Goal: Information Seeking & Learning: Learn about a topic

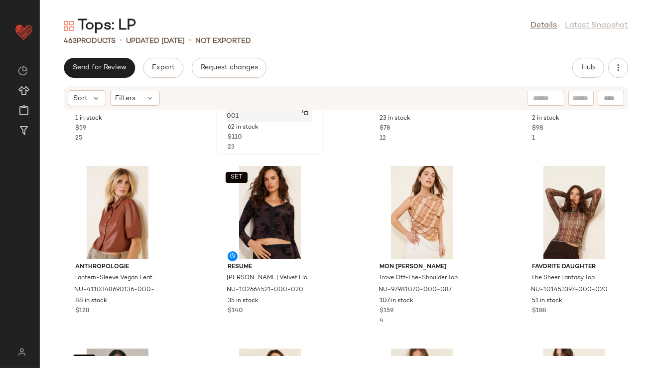
scroll to position [167, 0]
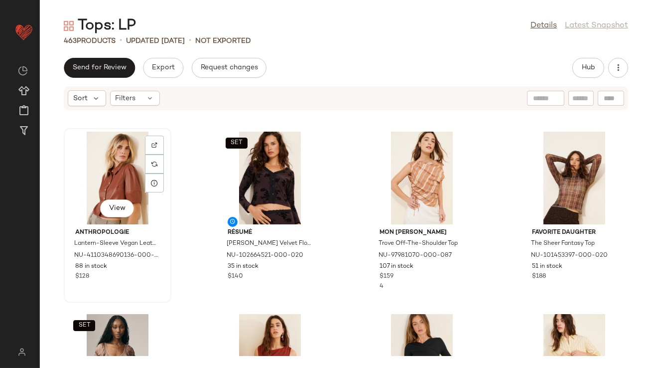
click at [107, 162] on div "View" at bounding box center [117, 178] width 101 height 93
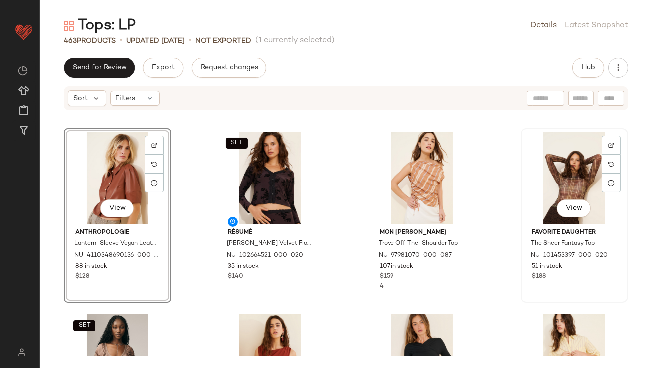
click at [543, 177] on div "View" at bounding box center [574, 178] width 101 height 93
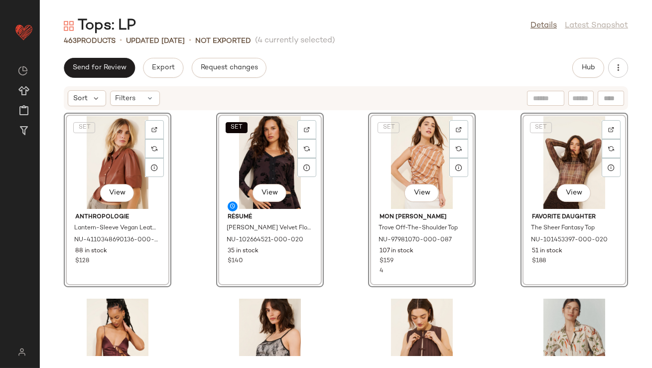
click at [179, 236] on div "SET View Anthropologie Lantern-Sleeve Vegan Leather Shirt NU-4110348690136-000-…" at bounding box center [346, 233] width 613 height 245
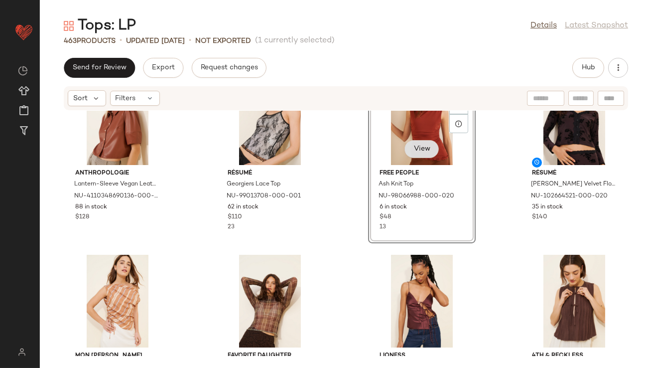
scroll to position [110, 0]
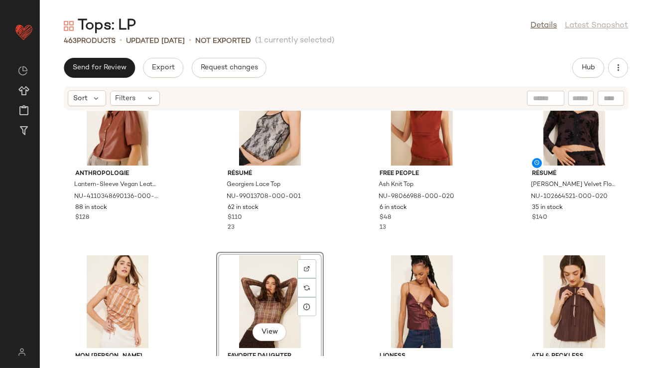
scroll to position [15, 0]
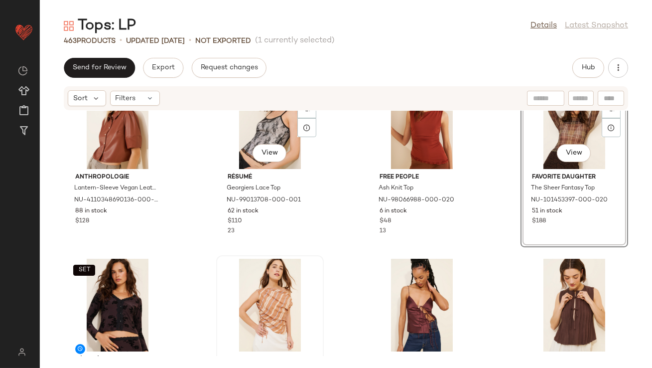
scroll to position [40, 0]
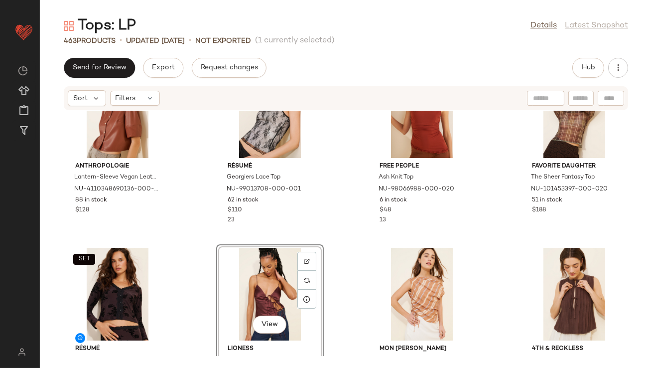
scroll to position [53, 0]
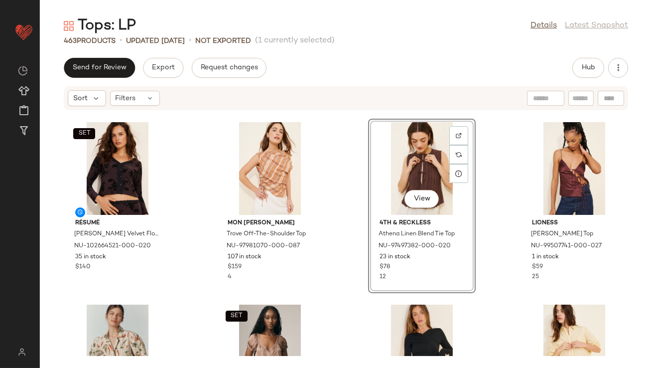
scroll to position [248, 0]
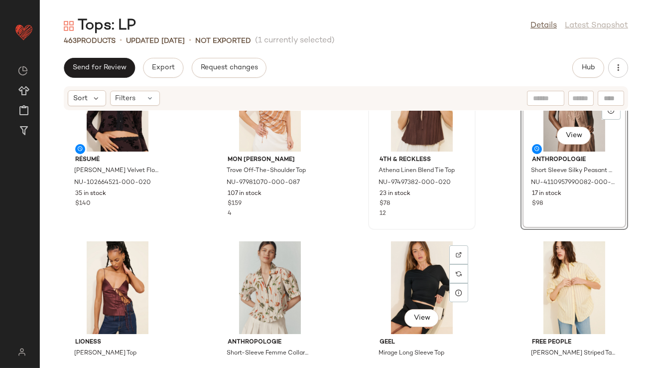
scroll to position [259, 0]
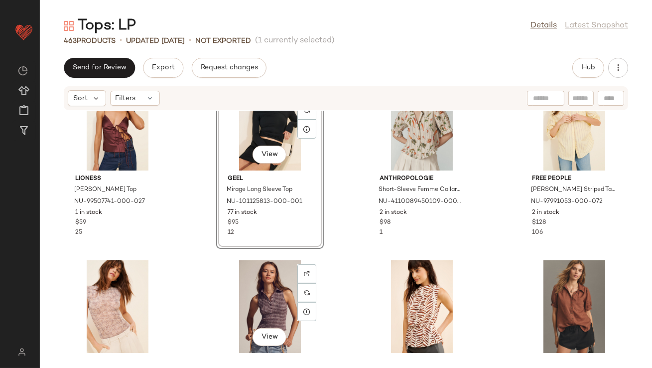
scroll to position [424, 0]
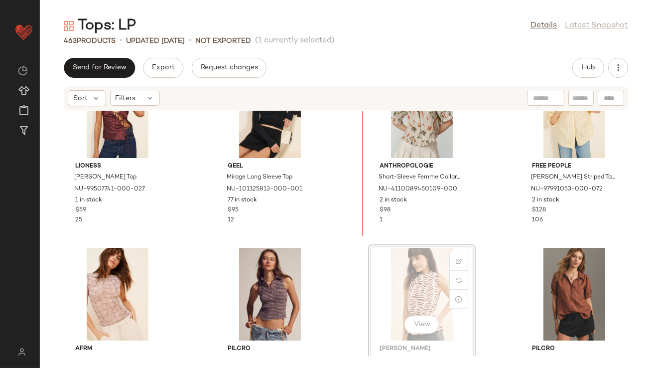
scroll to position [424, 0]
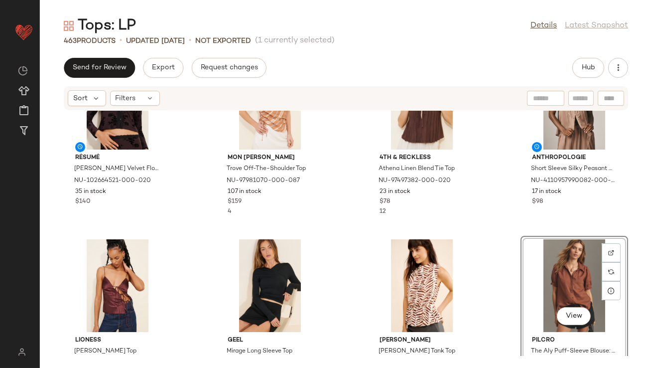
scroll to position [112, 0]
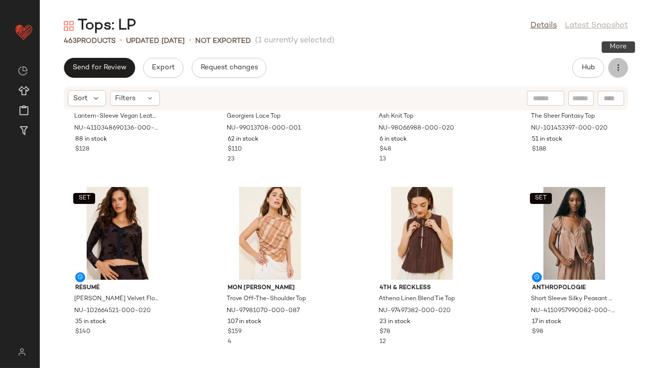
click at [616, 72] on icon "button" at bounding box center [619, 68] width 10 height 10
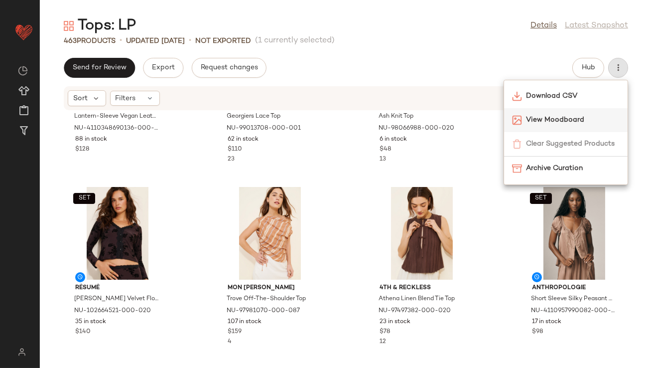
click at [562, 121] on span "View Moodboard" at bounding box center [573, 120] width 94 height 10
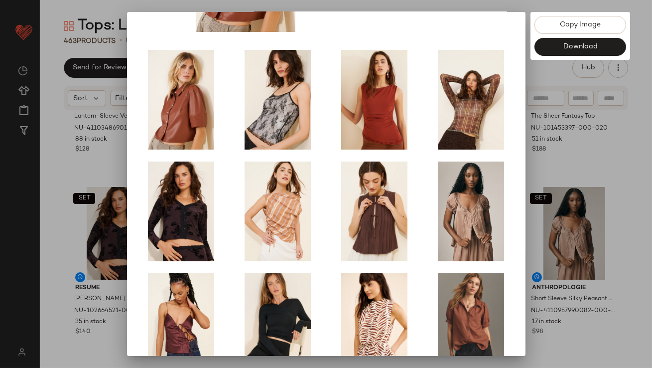
scroll to position [170, 0]
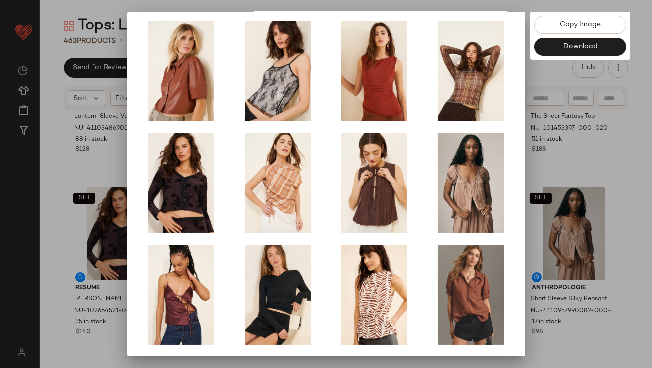
click at [551, 227] on div at bounding box center [326, 184] width 652 height 368
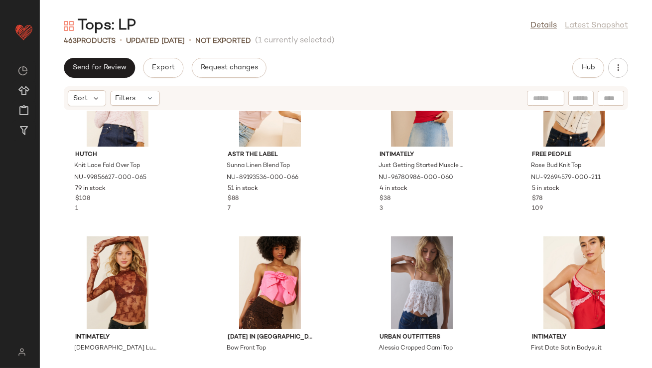
scroll to position [3357, 0]
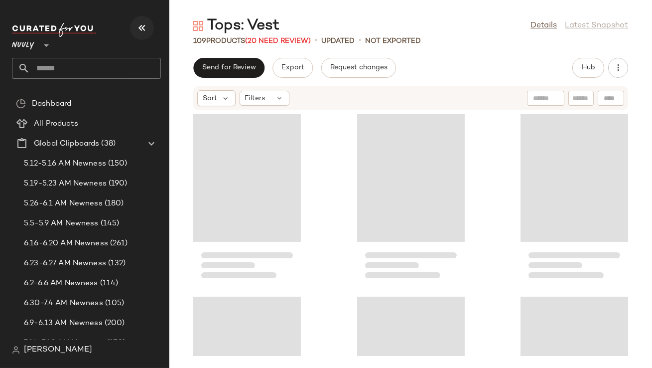
click at [146, 28] on icon "button" at bounding box center [142, 28] width 12 height 12
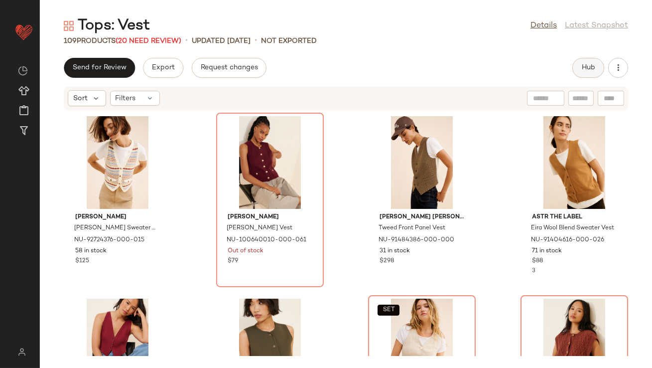
click at [583, 58] on button "Hub" at bounding box center [589, 68] width 32 height 20
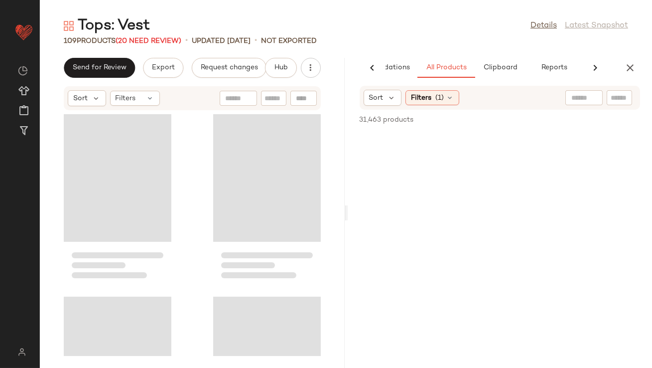
scroll to position [0, 56]
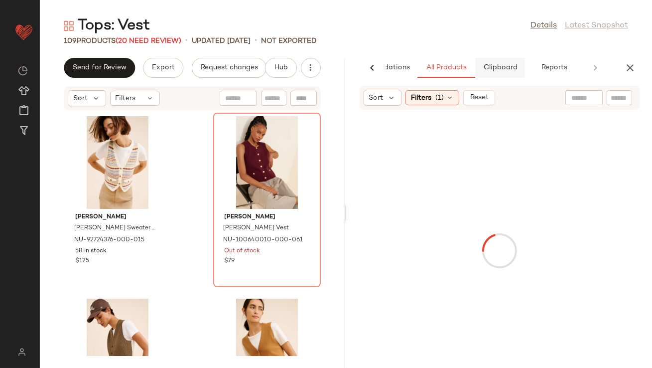
click at [493, 63] on button "Clipboard" at bounding box center [500, 68] width 50 height 20
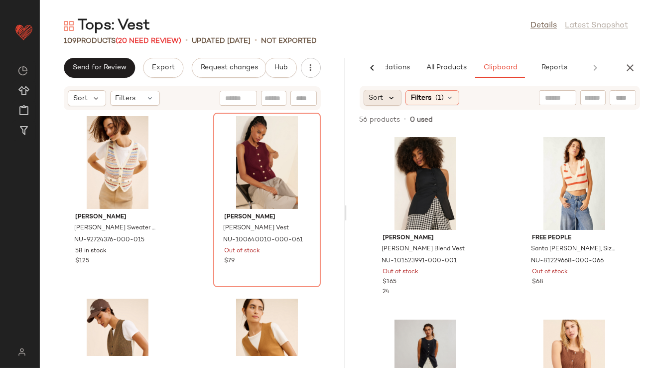
click at [392, 100] on icon at bounding box center [392, 97] width 9 height 9
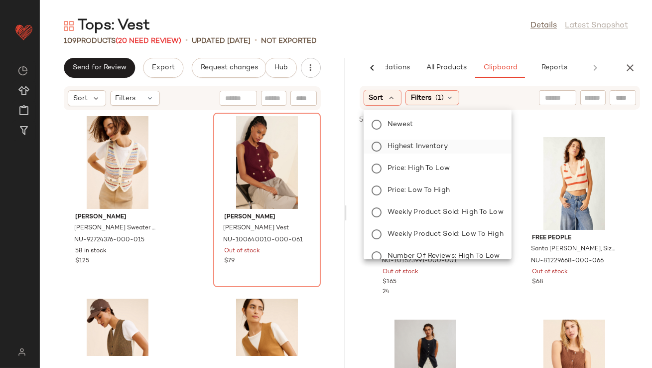
click at [393, 146] on span "Highest Inventory" at bounding box center [418, 146] width 60 height 10
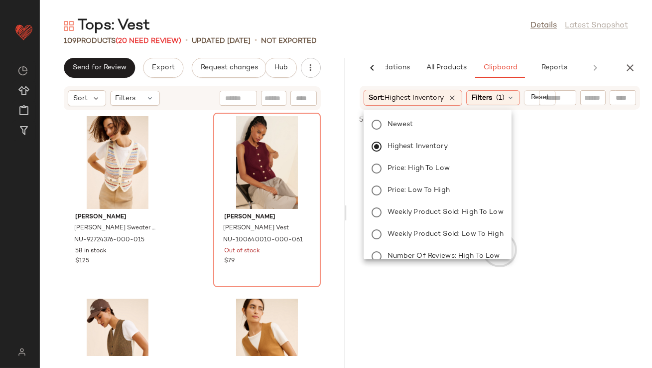
click at [424, 34] on div "Tops: Vest Details Latest Snapshot" at bounding box center [346, 26] width 613 height 20
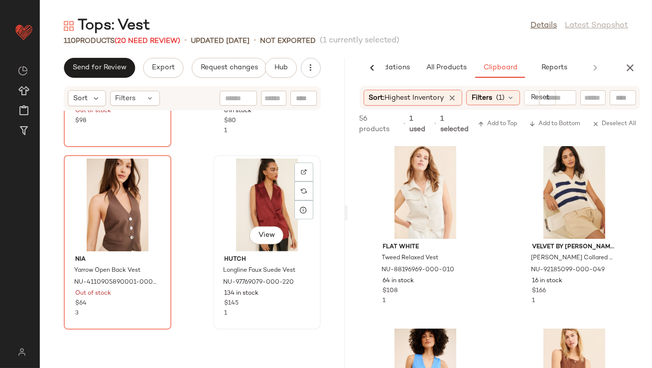
scroll to position [1036, 0]
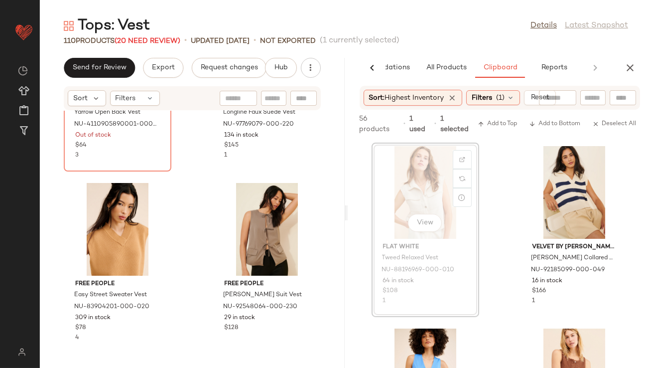
drag, startPoint x: 415, startPoint y: 180, endPoint x: 409, endPoint y: 182, distance: 6.8
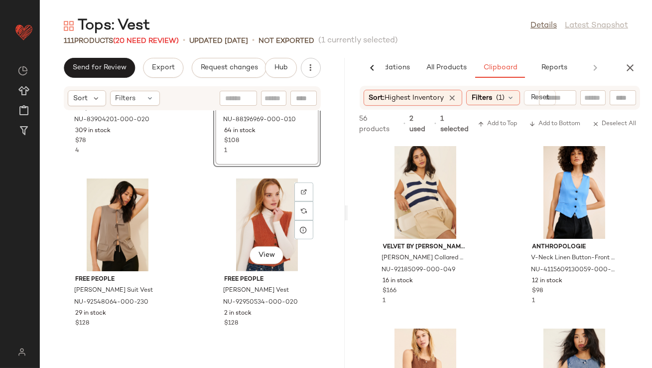
scroll to position [1269, 0]
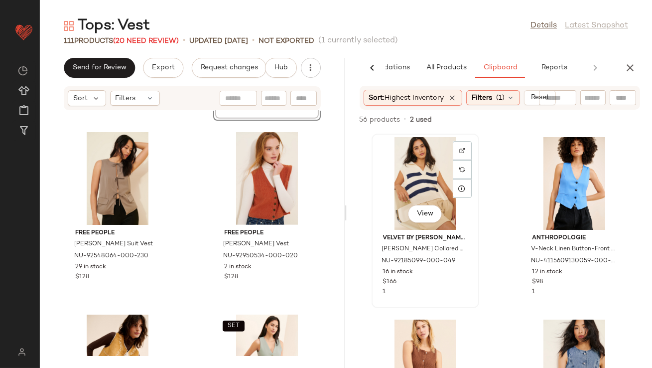
click at [406, 191] on div "View" at bounding box center [425, 183] width 101 height 93
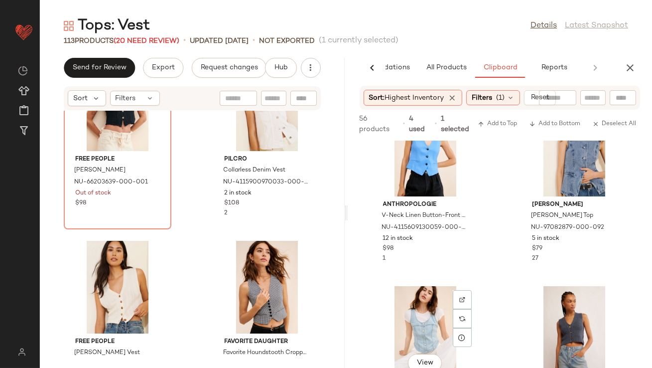
scroll to position [57, 0]
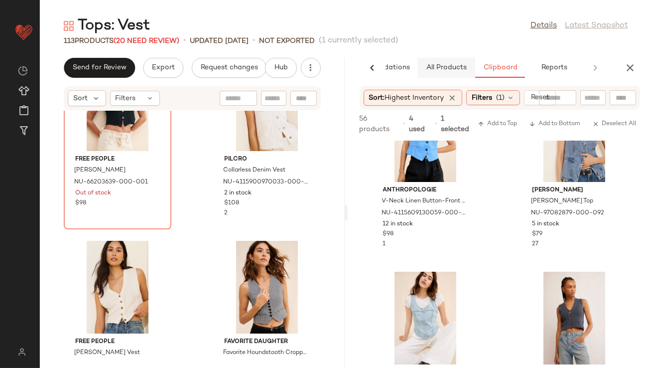
click at [430, 67] on span "All Products" at bounding box center [446, 68] width 41 height 8
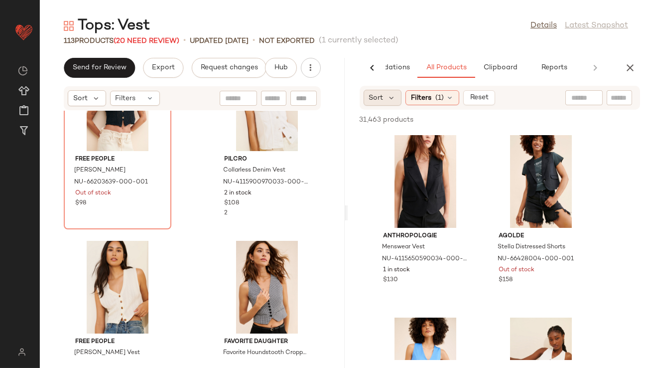
click at [395, 103] on div "Sort" at bounding box center [383, 98] width 38 height 16
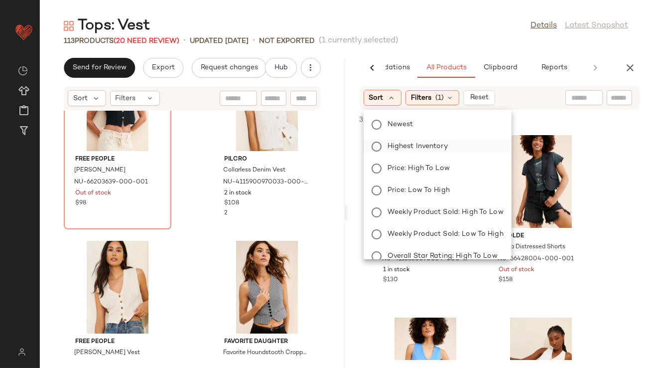
click at [397, 146] on span "Highest Inventory" at bounding box center [418, 146] width 60 height 10
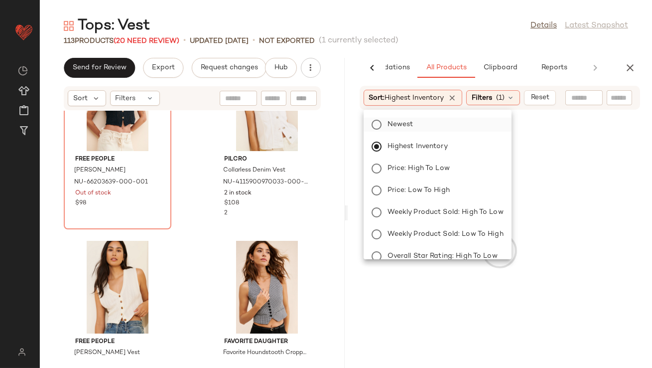
click at [395, 125] on span "Newest" at bounding box center [401, 124] width 26 height 10
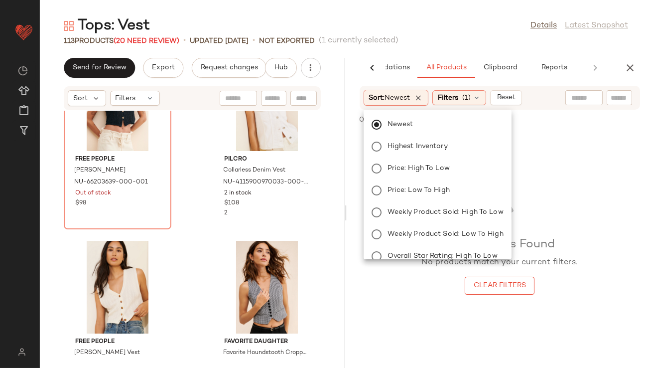
click at [410, 51] on div "Tops: Vest Details Latest Snapshot 113 Products (20 Need Review) • updated Aug …" at bounding box center [346, 192] width 613 height 352
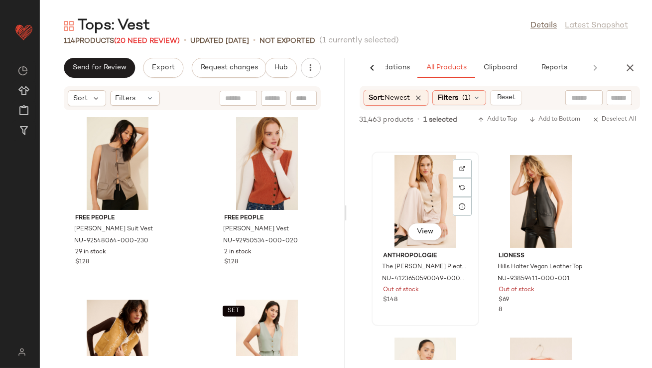
scroll to position [0, 0]
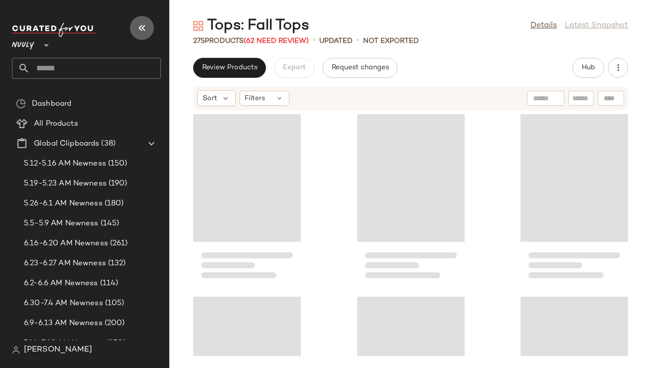
click at [148, 23] on button "button" at bounding box center [142, 28] width 24 height 24
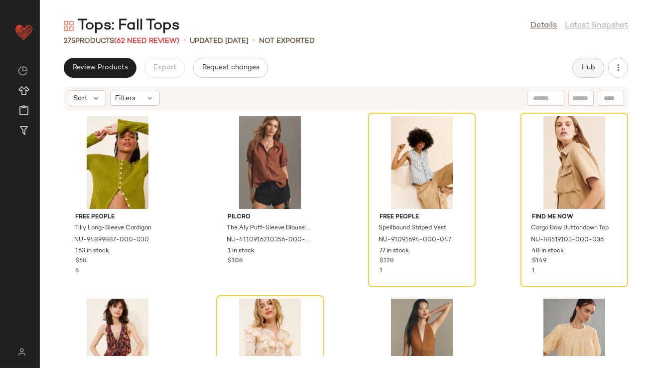
click at [586, 63] on button "Hub" at bounding box center [589, 68] width 32 height 20
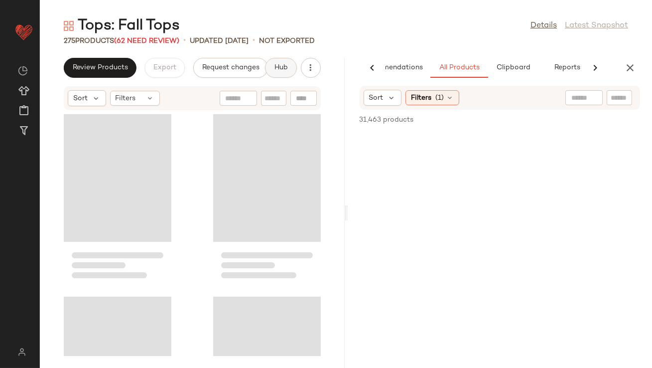
scroll to position [0, 44]
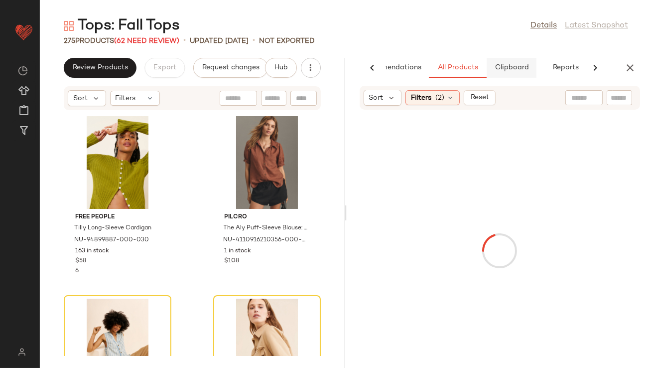
click at [521, 62] on button "Clipboard" at bounding box center [512, 68] width 50 height 20
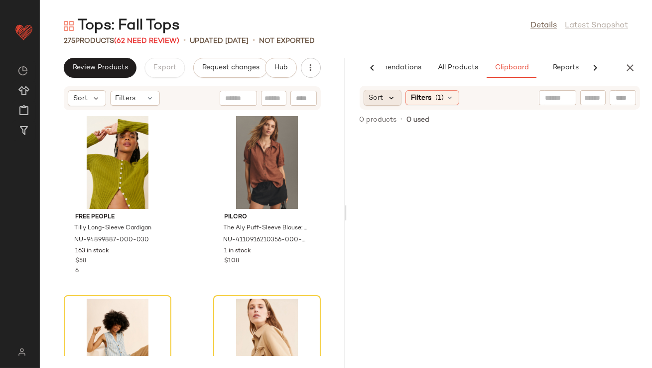
click at [395, 97] on icon at bounding box center [392, 97] width 9 height 9
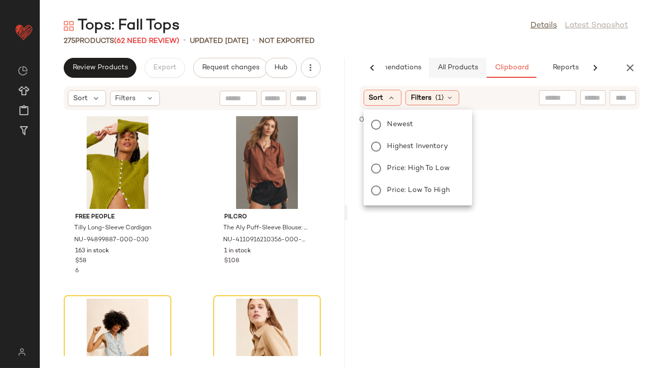
click at [444, 67] on span "All Products" at bounding box center [457, 68] width 41 height 8
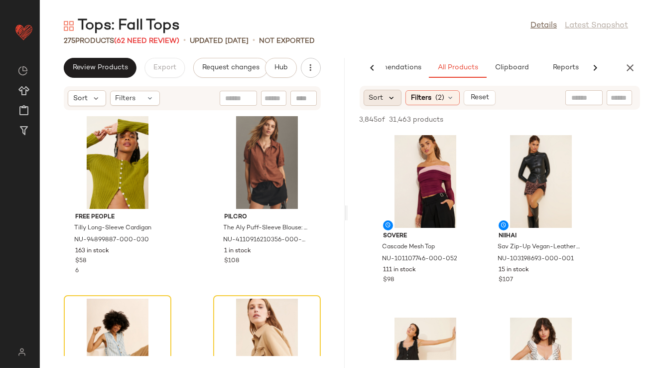
click at [389, 99] on icon at bounding box center [392, 97] width 9 height 9
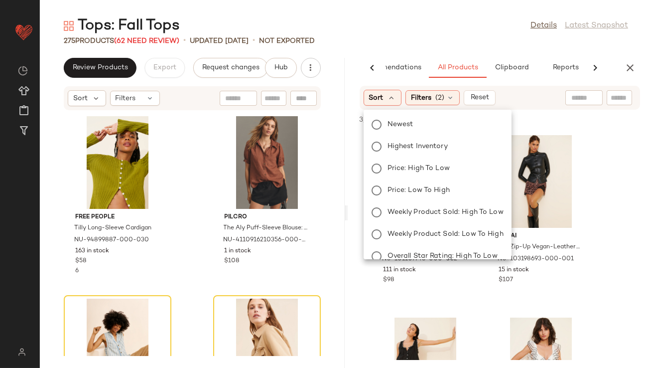
click at [393, 133] on div "Newest Highest Inventory Price: High to Low Price: Low to High Weekly Product S…" at bounding box center [437, 223] width 150 height 219
click at [392, 123] on span "Newest" at bounding box center [401, 124] width 26 height 10
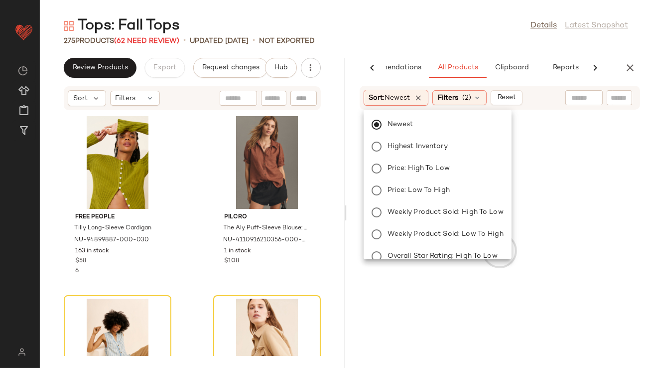
click at [420, 48] on div "Tops: Fall Tops Details Latest Snapshot 275 Products (62 Need Review) • updated…" at bounding box center [346, 192] width 613 height 352
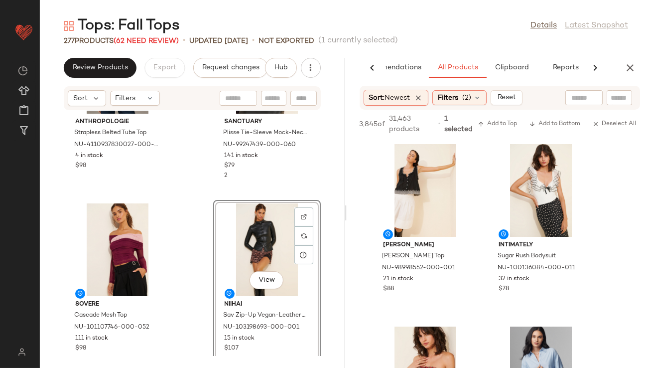
scroll to position [3023, 0]
click at [258, 280] on span "View" at bounding box center [266, 279] width 17 height 8
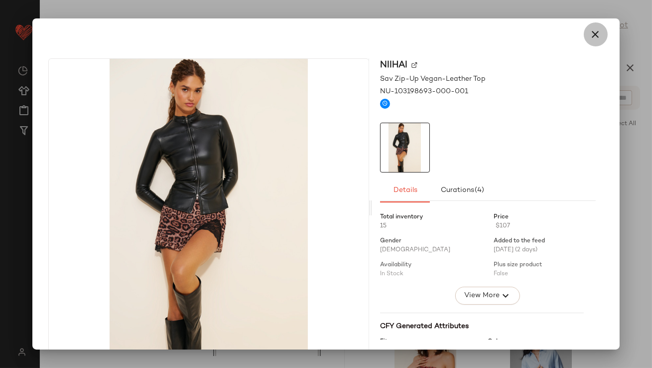
click at [590, 32] on icon "button" at bounding box center [596, 34] width 12 height 12
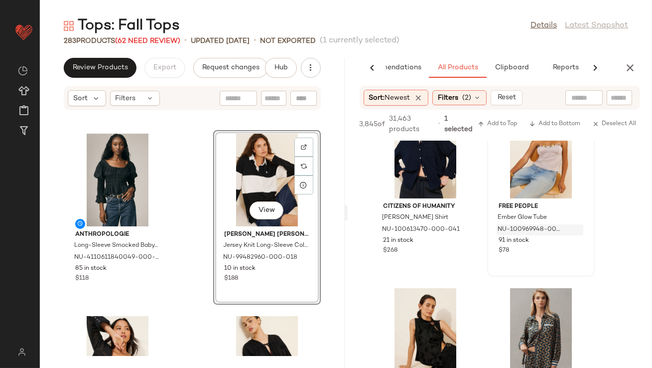
scroll to position [592, 0]
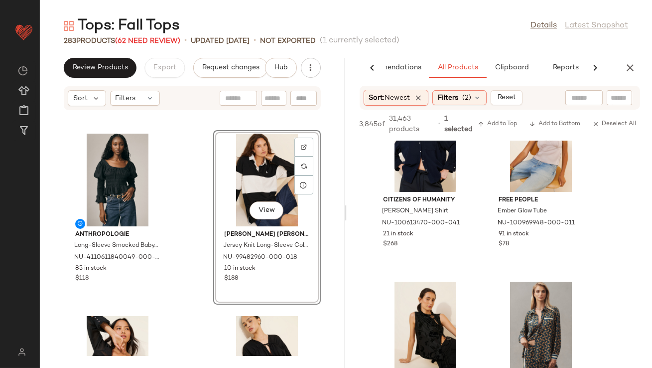
click at [627, 77] on button "button" at bounding box center [630, 68] width 20 height 20
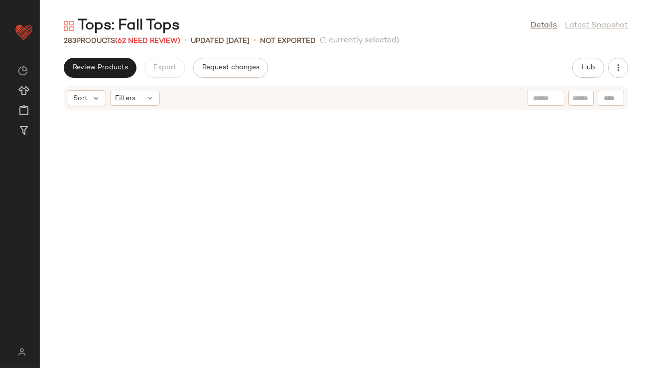
scroll to position [7478, 0]
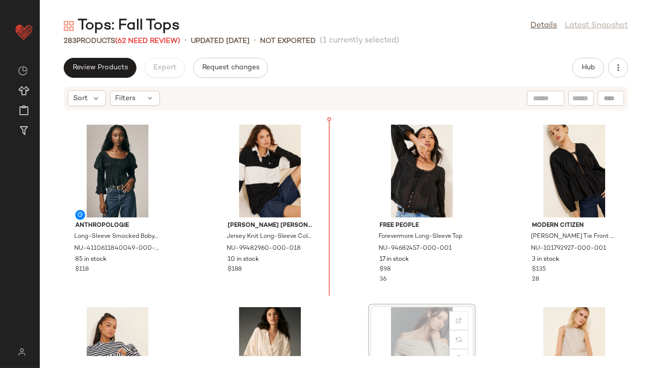
scroll to position [7479, 0]
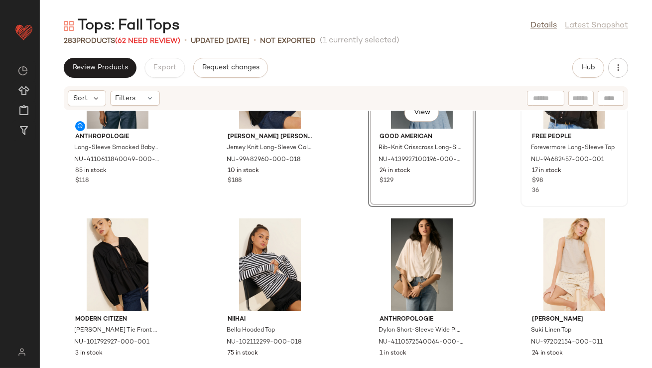
scroll to position [7578, 0]
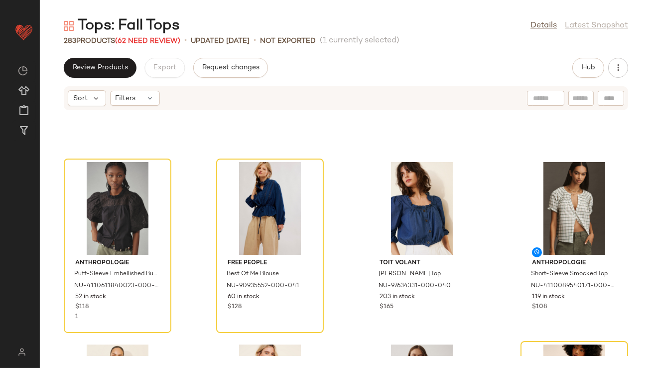
scroll to position [2334, 0]
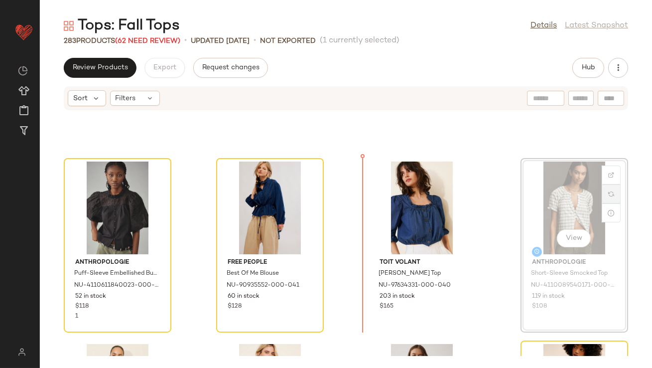
drag, startPoint x: 589, startPoint y: 196, endPoint x: 608, endPoint y: 201, distance: 19.6
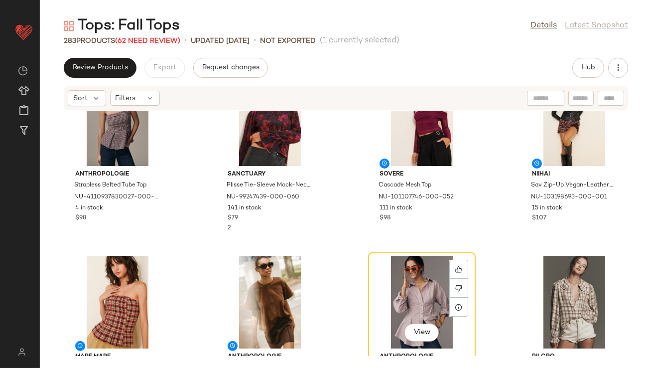
scroll to position [1444, 0]
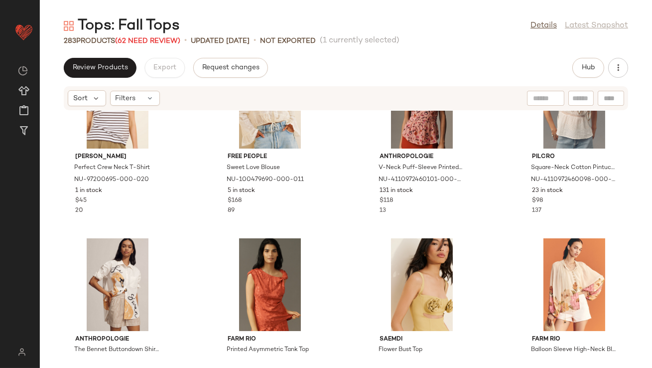
scroll to position [10833, 0]
